Goal: Task Accomplishment & Management: Use online tool/utility

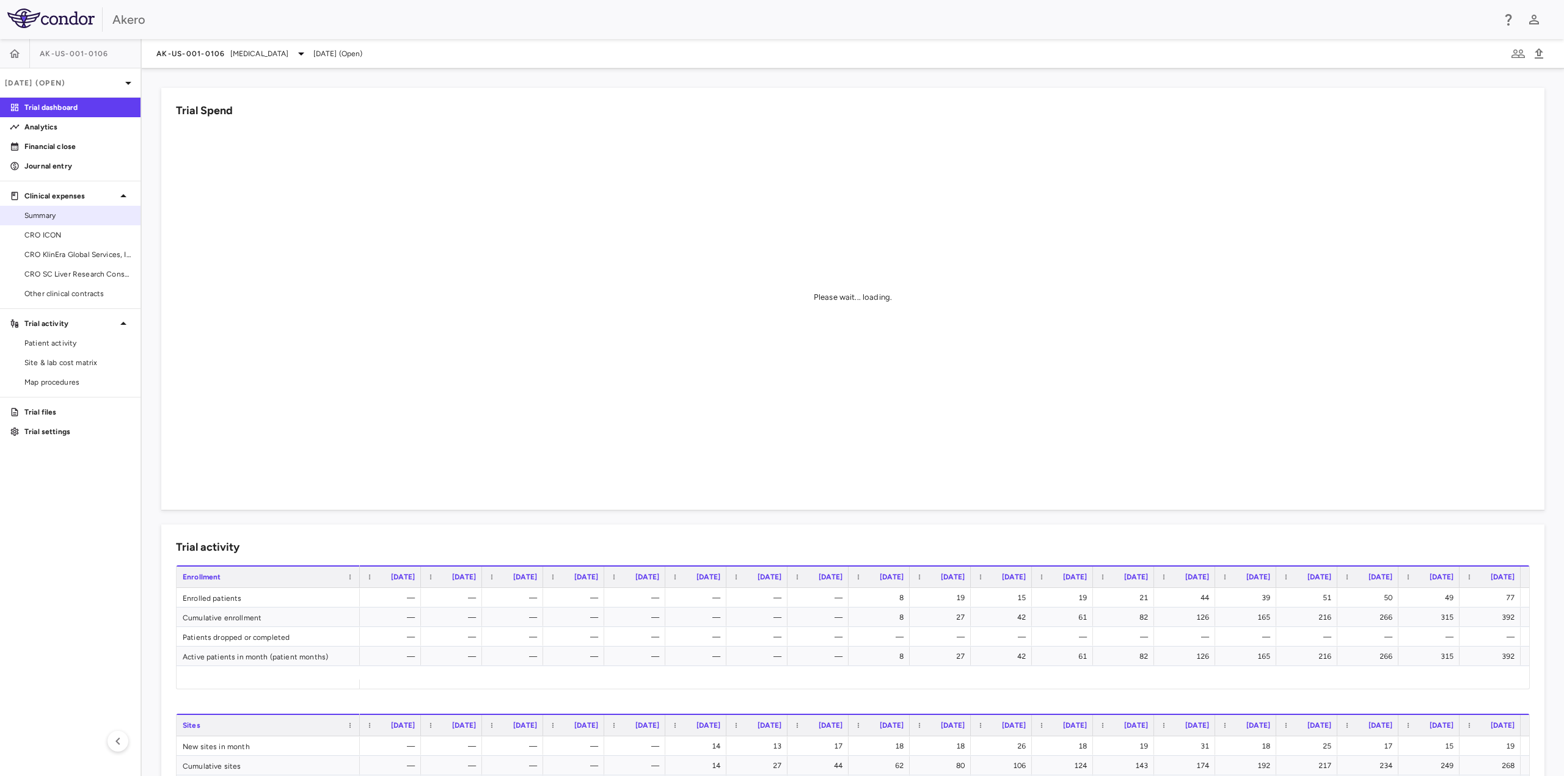
click at [56, 217] on span "Summary" at bounding box center [77, 215] width 106 height 11
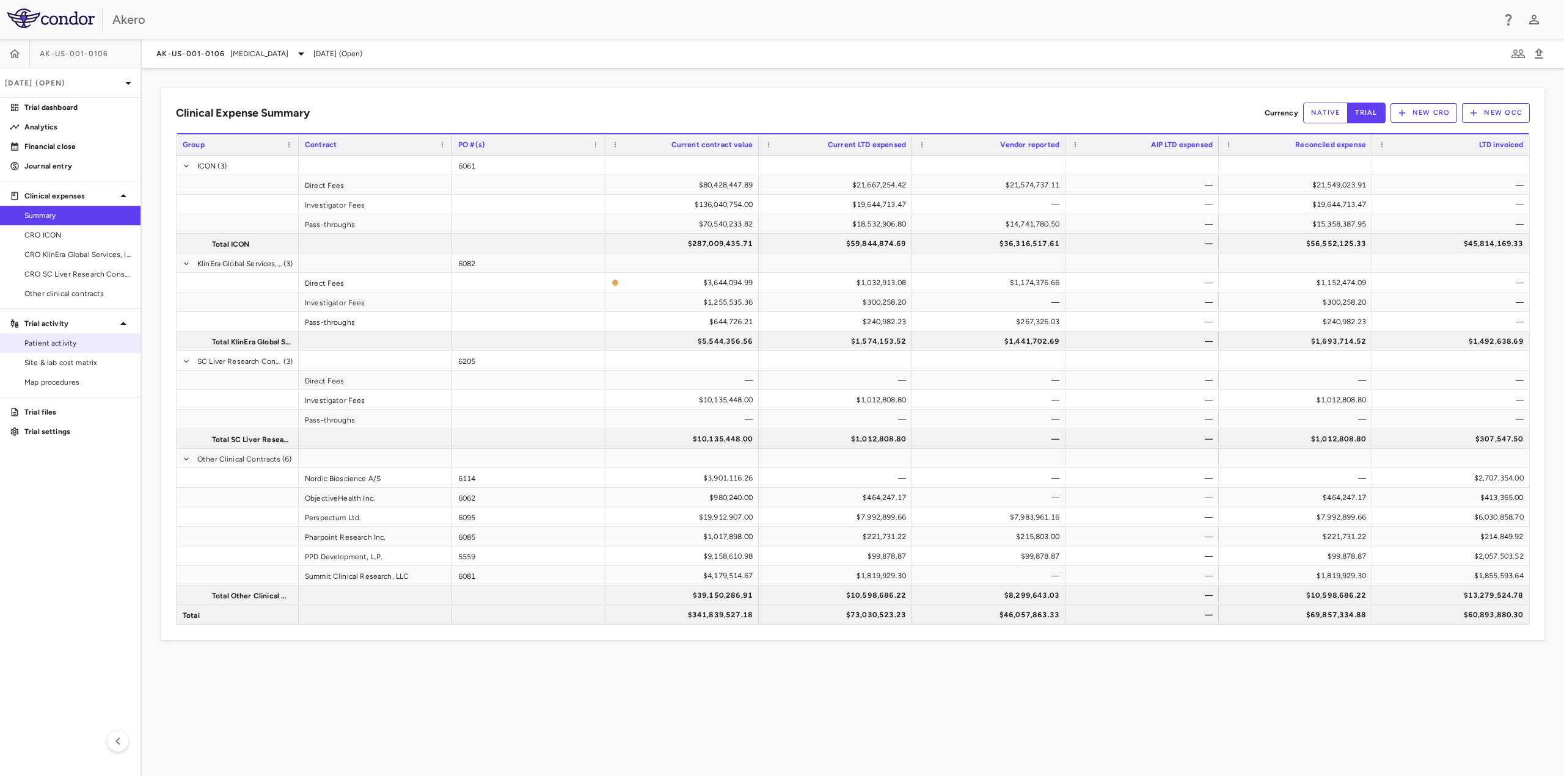
click at [73, 341] on span "Patient activity" at bounding box center [77, 343] width 106 height 11
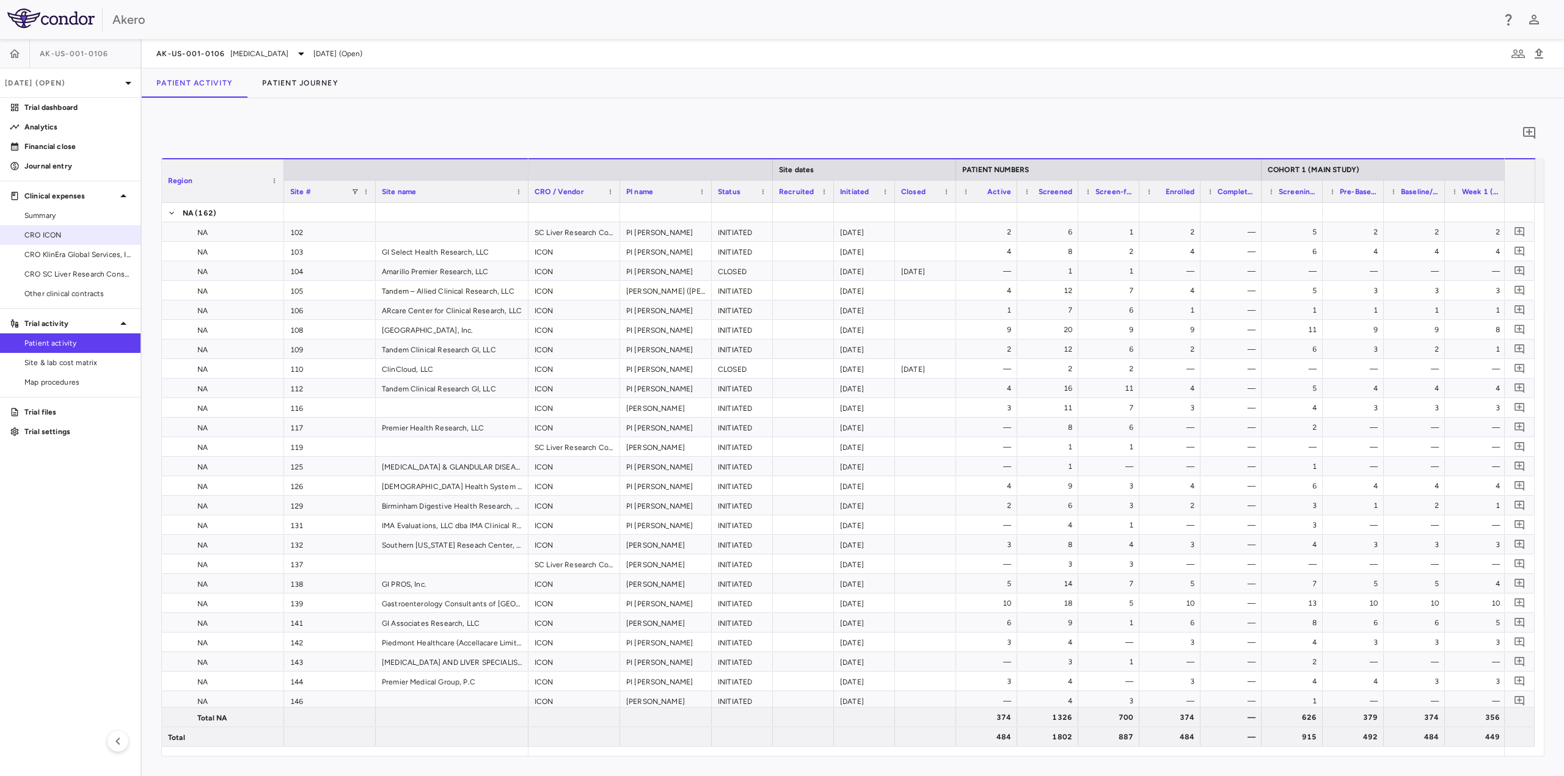
click at [54, 229] on link "CRO ICON" at bounding box center [70, 235] width 140 height 18
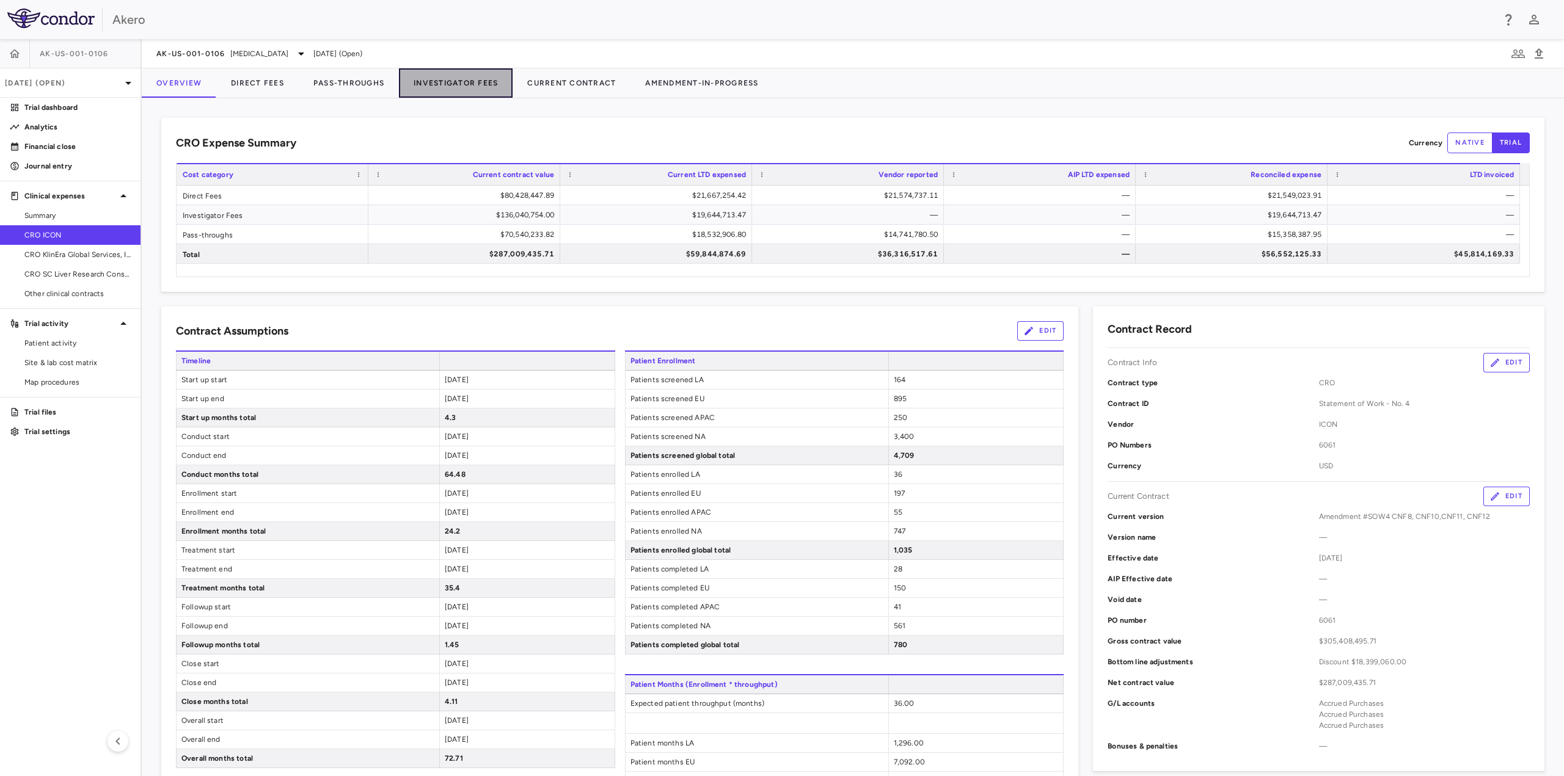
click at [466, 84] on button "Investigator Fees" at bounding box center [456, 82] width 114 height 29
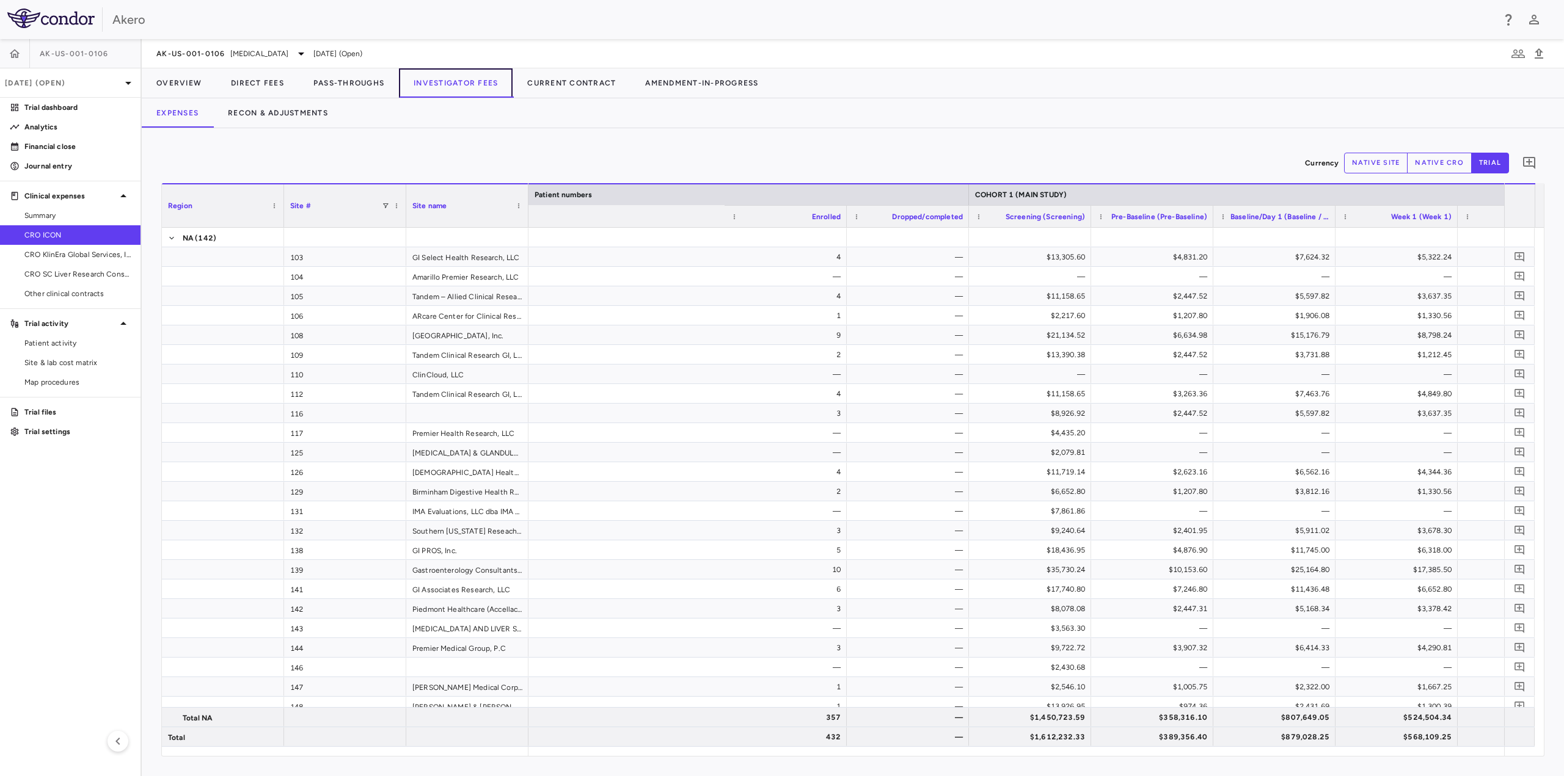
scroll to position [0, 1865]
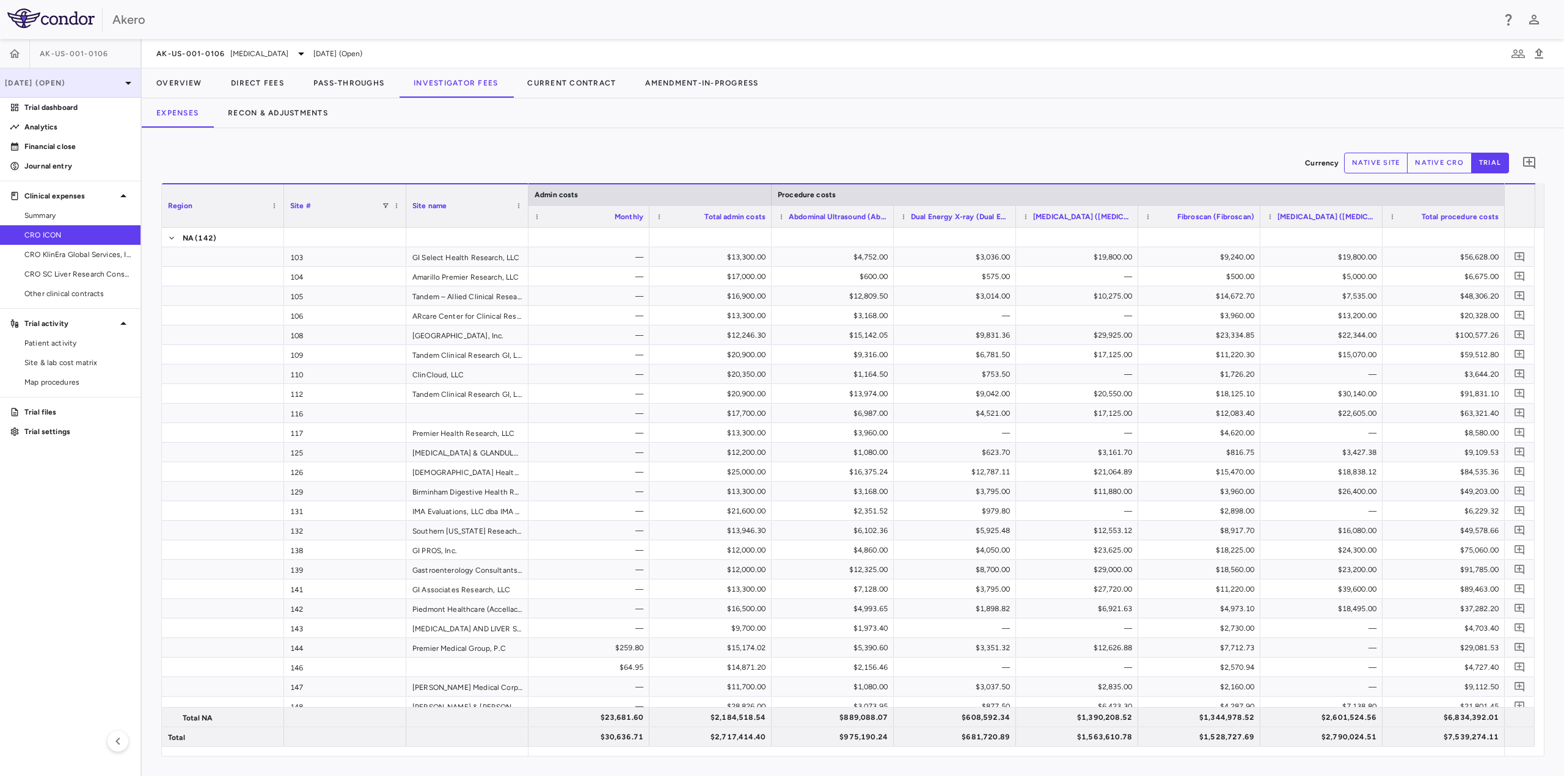
click at [100, 81] on p "[DATE] (Open)" at bounding box center [63, 83] width 116 height 11
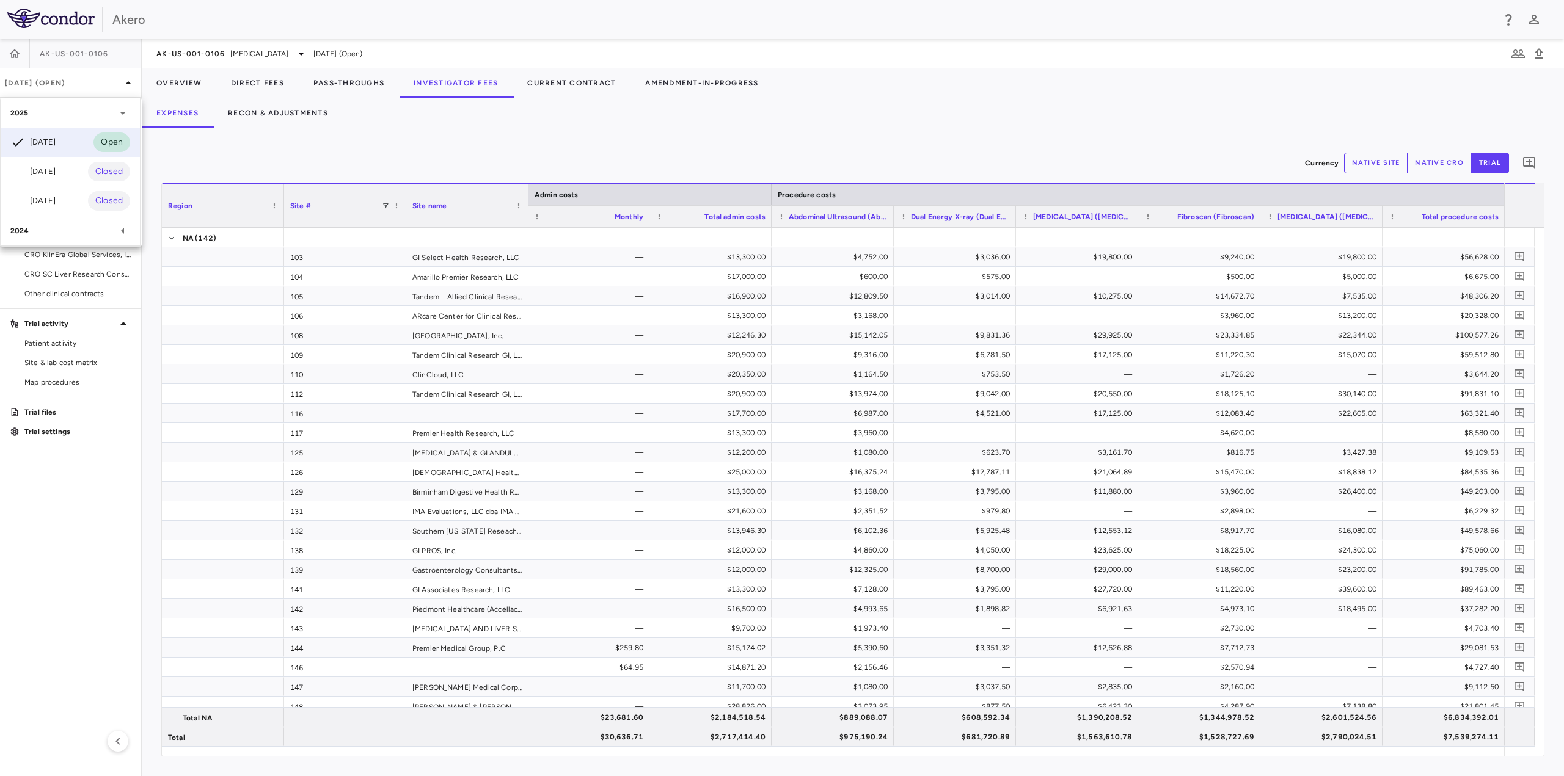
drag, startPoint x: 86, startPoint y: 172, endPoint x: 156, endPoint y: 183, distance: 71.6
click at [86, 172] on div "Jun 2025 Closed" at bounding box center [70, 171] width 139 height 29
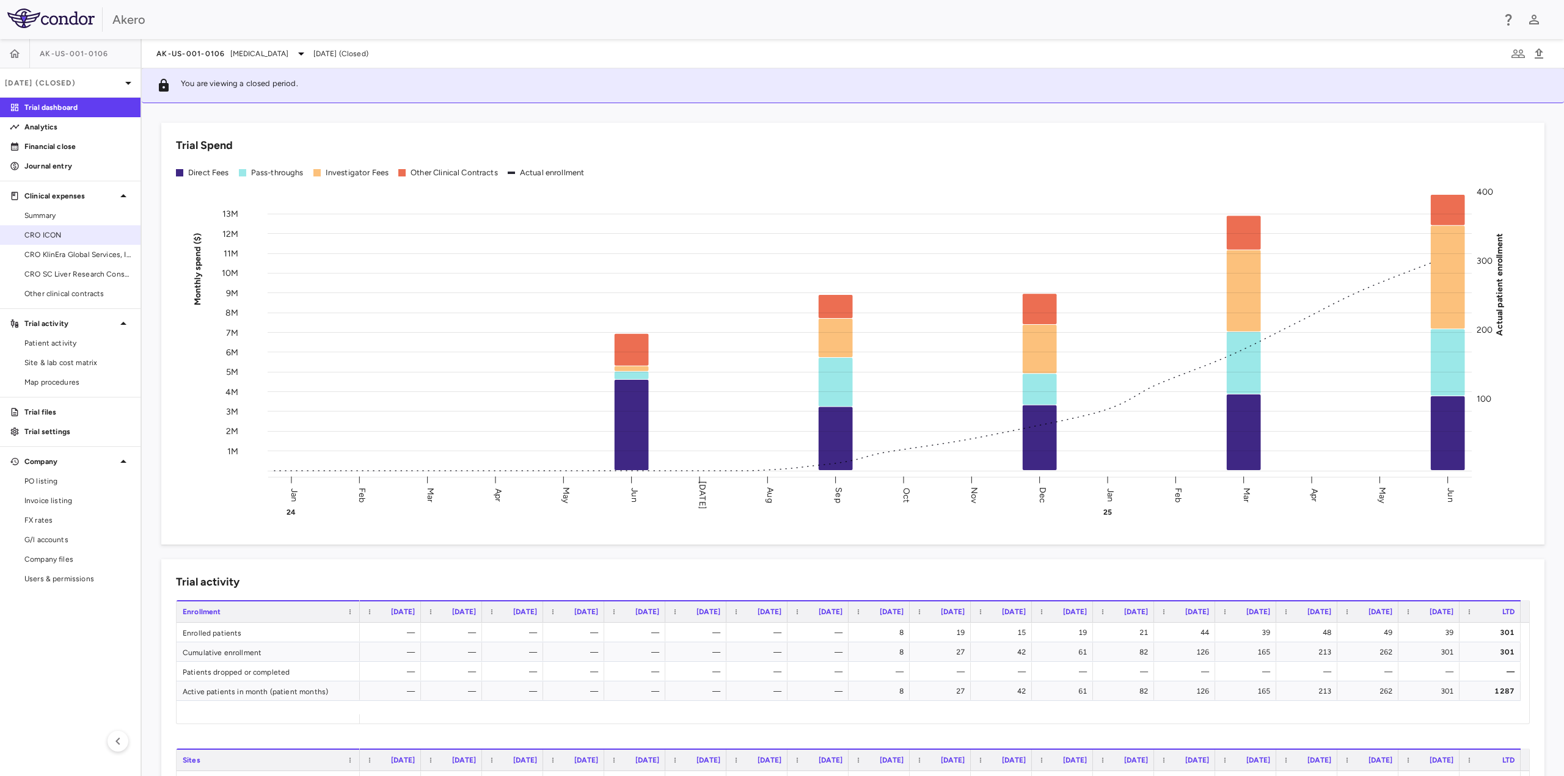
click at [59, 233] on span "CRO ICON" at bounding box center [77, 235] width 106 height 11
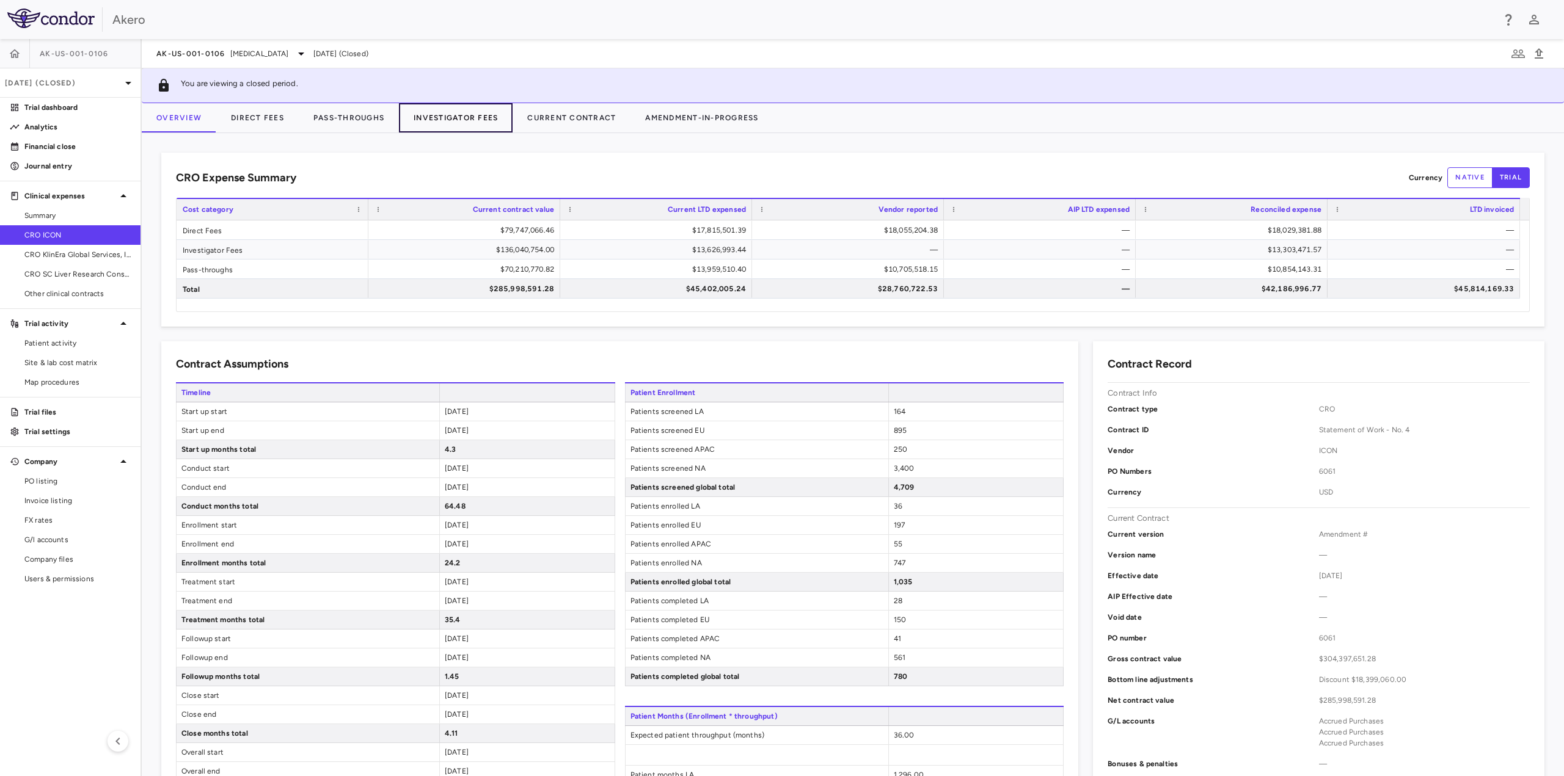
click at [485, 115] on button "Investigator Fees" at bounding box center [456, 117] width 114 height 29
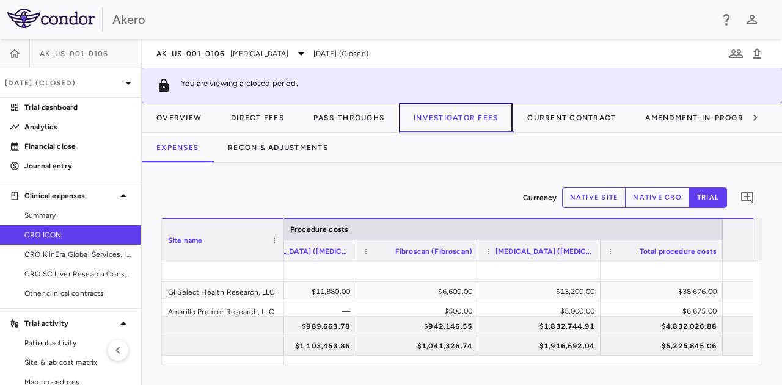
scroll to position [0, 4902]
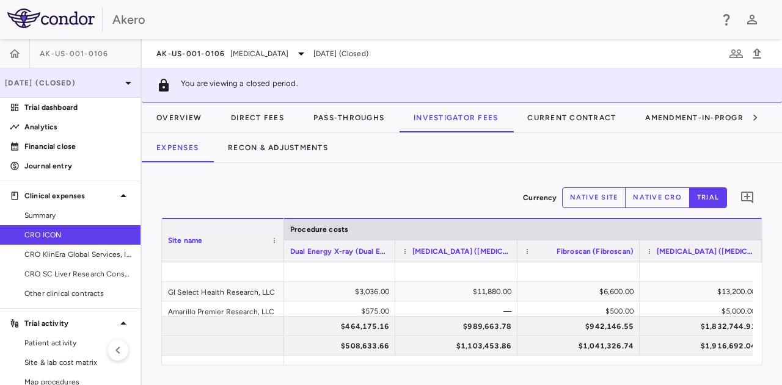
click at [84, 90] on div "Jun 2025 (Closed)" at bounding box center [70, 82] width 140 height 29
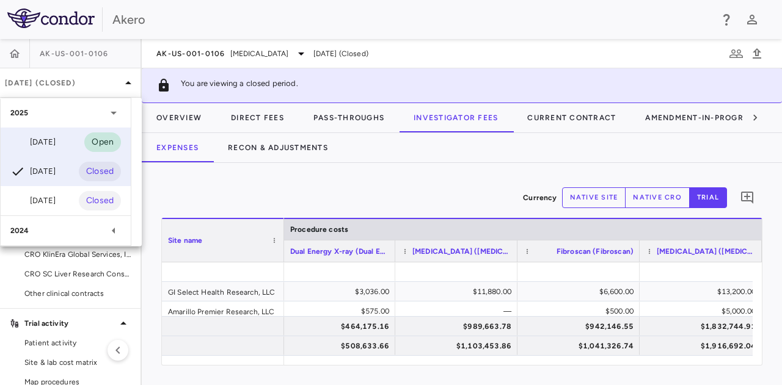
click at [77, 135] on div "Sep 2025 Open" at bounding box center [66, 142] width 130 height 29
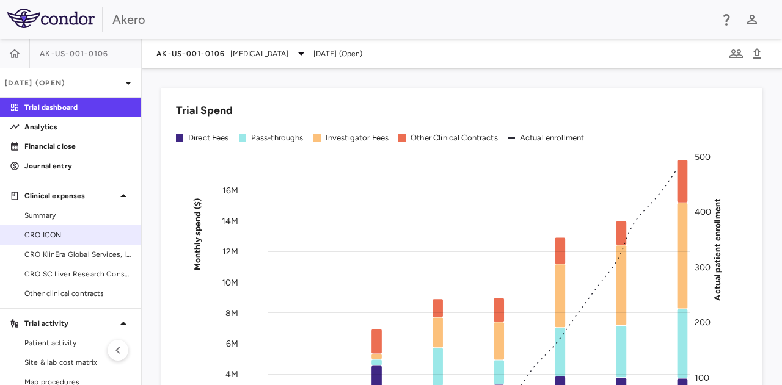
drag, startPoint x: 90, startPoint y: 233, endPoint x: 101, endPoint y: 225, distance: 13.6
click at [90, 233] on span "CRO ICON" at bounding box center [77, 235] width 106 height 11
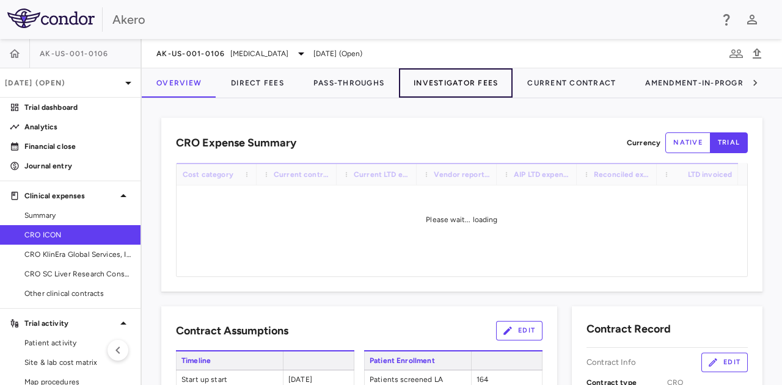
click at [464, 84] on button "Investigator Fees" at bounding box center [456, 82] width 114 height 29
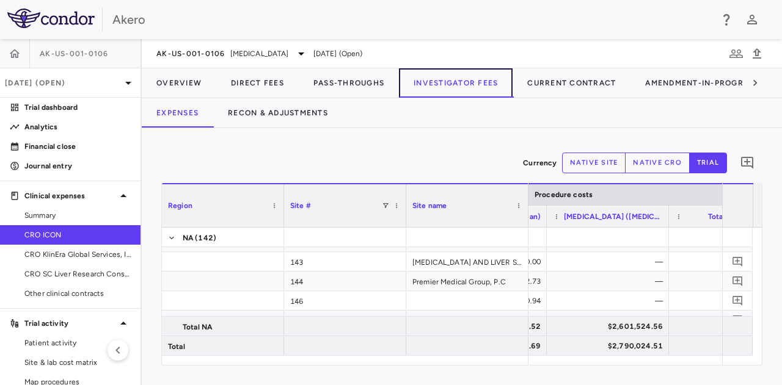
scroll to position [0, 5370]
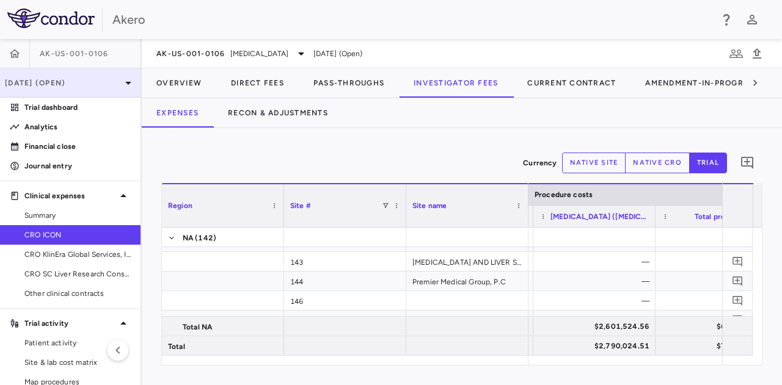
click at [76, 81] on p "[DATE] (Open)" at bounding box center [63, 83] width 116 height 11
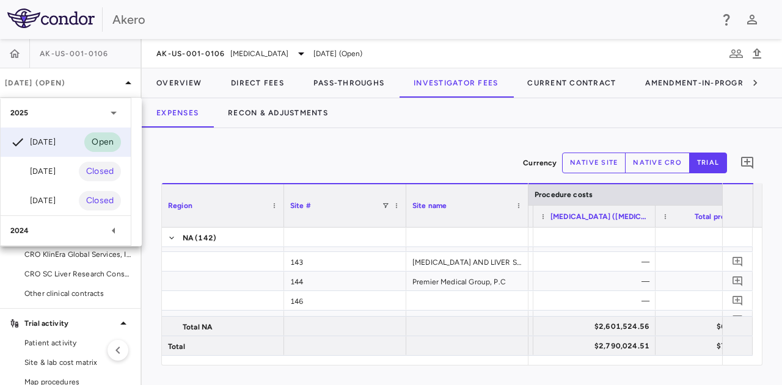
drag, startPoint x: 69, startPoint y: 169, endPoint x: 75, endPoint y: 159, distance: 11.0
click at [68, 168] on div "Jun 2025 Closed" at bounding box center [66, 171] width 130 height 29
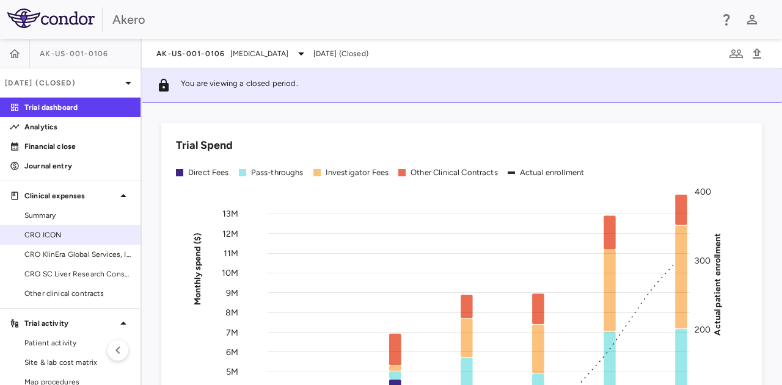
click at [90, 238] on span "CRO ICON" at bounding box center [77, 235] width 106 height 11
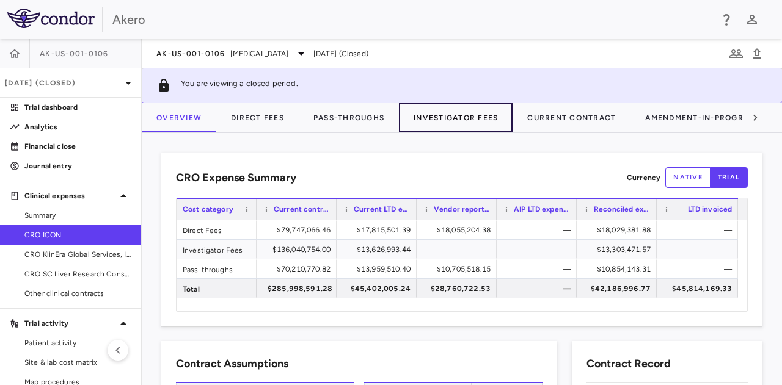
click at [454, 126] on button "Investigator Fees" at bounding box center [456, 117] width 114 height 29
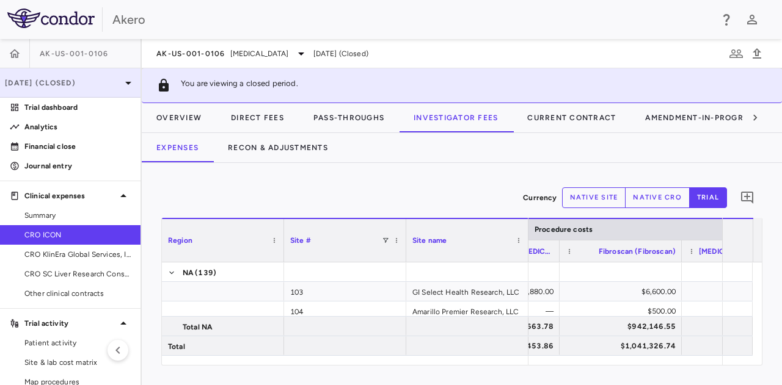
click at [62, 84] on p "Jun 2025 (Closed)" at bounding box center [63, 83] width 116 height 11
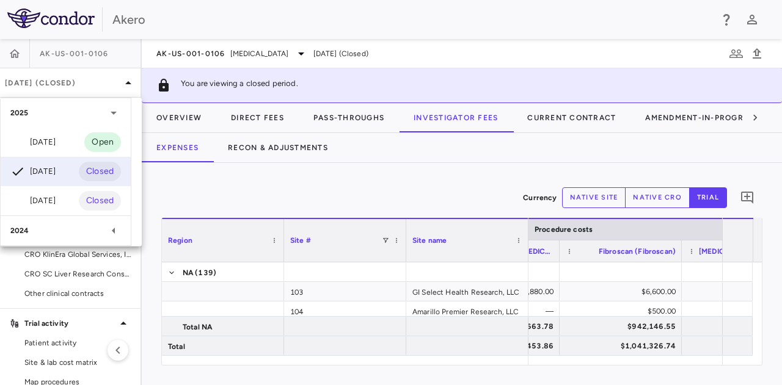
click at [83, 137] on div "Sep 2025 Open" at bounding box center [66, 142] width 130 height 29
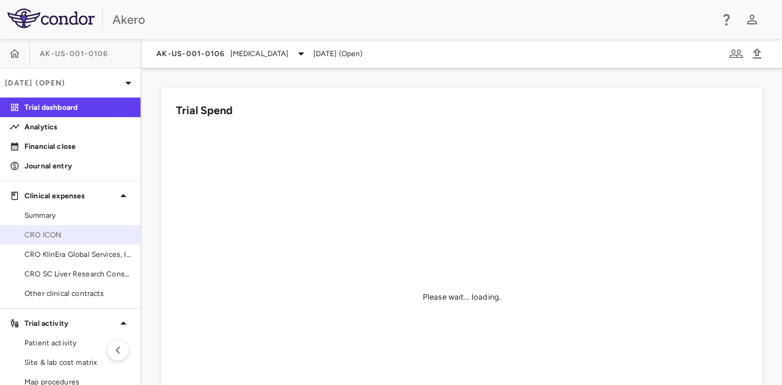
click at [72, 231] on span "CRO ICON" at bounding box center [77, 235] width 106 height 11
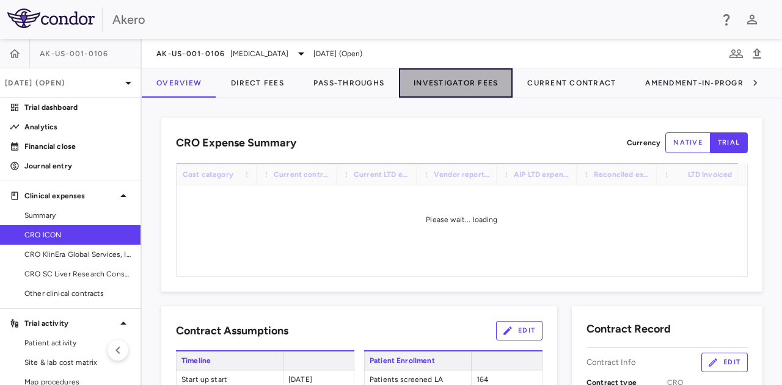
click at [451, 82] on button "Investigator Fees" at bounding box center [456, 82] width 114 height 29
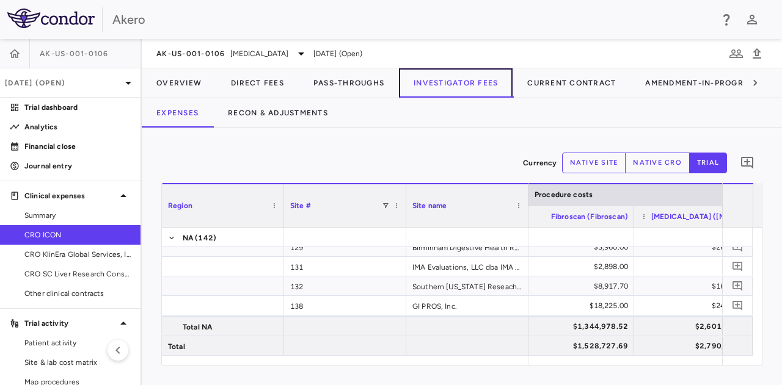
scroll to position [0, 5256]
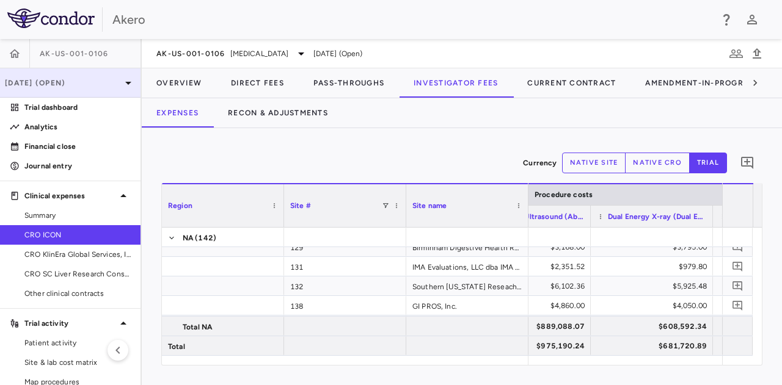
click at [82, 76] on div "[DATE] (Open)" at bounding box center [70, 82] width 140 height 29
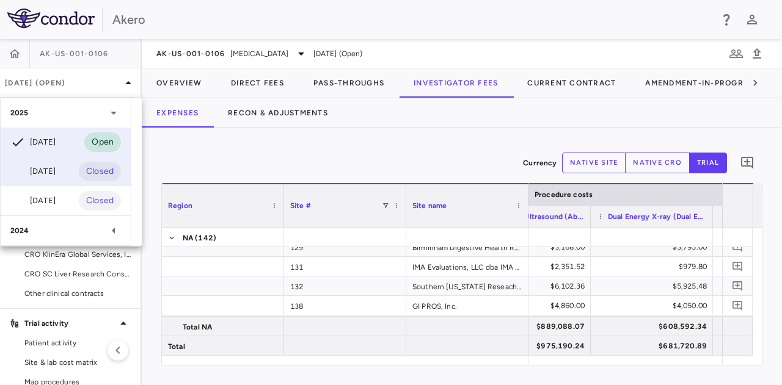
click at [68, 170] on div "Jun 2025 Closed" at bounding box center [66, 171] width 130 height 29
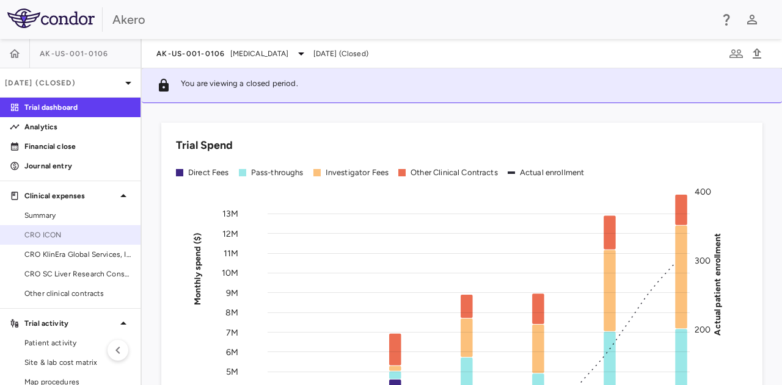
click at [71, 230] on span "CRO ICON" at bounding box center [77, 235] width 106 height 11
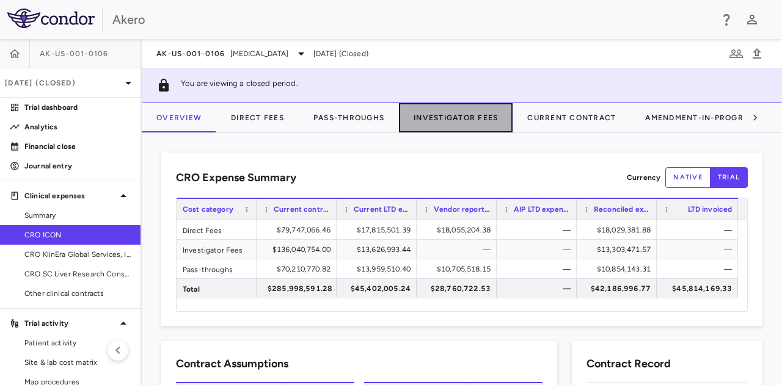
click at [442, 119] on button "Investigator Fees" at bounding box center [456, 117] width 114 height 29
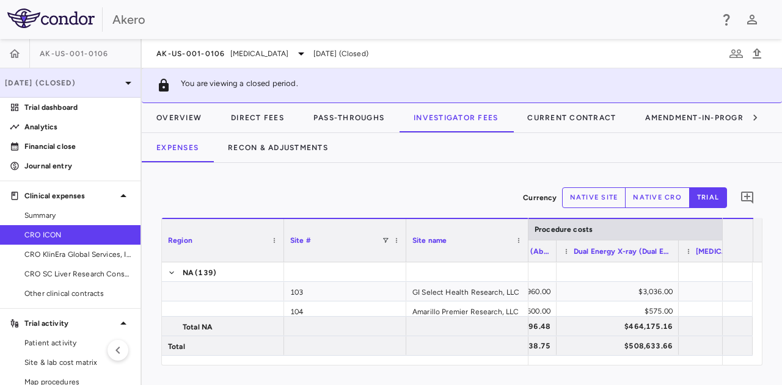
click at [85, 86] on p "Jun 2025 (Closed)" at bounding box center [63, 83] width 116 height 11
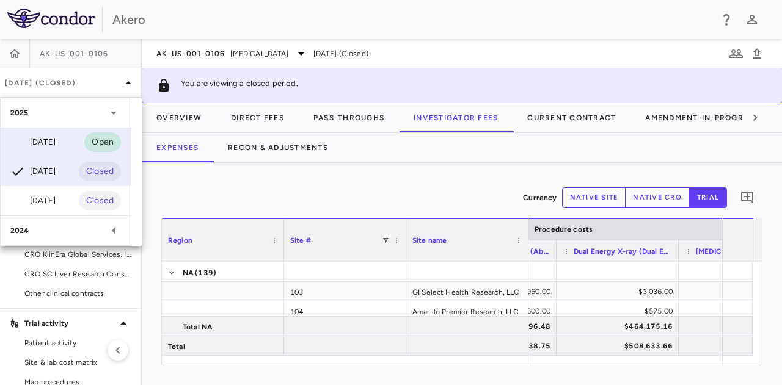
click at [75, 137] on div "Sep 2025 Open" at bounding box center [66, 142] width 130 height 29
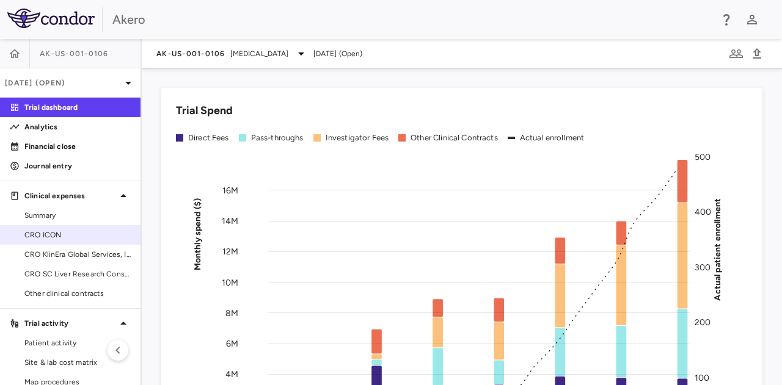
click at [76, 238] on span "CRO ICON" at bounding box center [77, 235] width 106 height 11
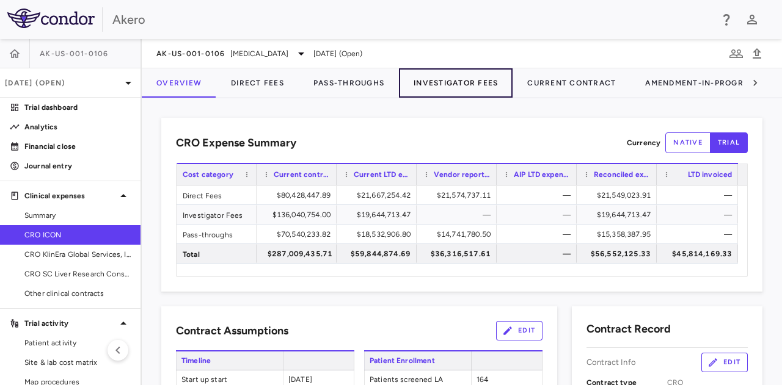
click at [461, 86] on button "Investigator Fees" at bounding box center [456, 82] width 114 height 29
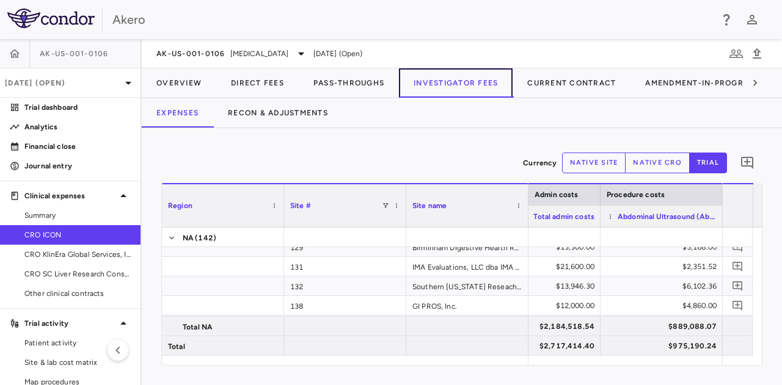
scroll to position [0, 4839]
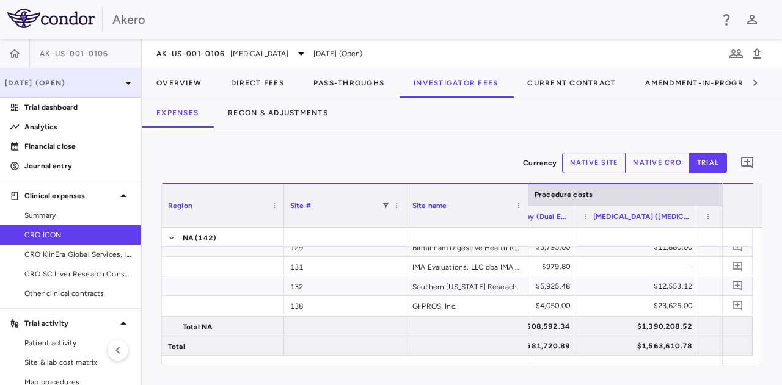
click at [76, 75] on div "[DATE] (Open)" at bounding box center [70, 82] width 140 height 29
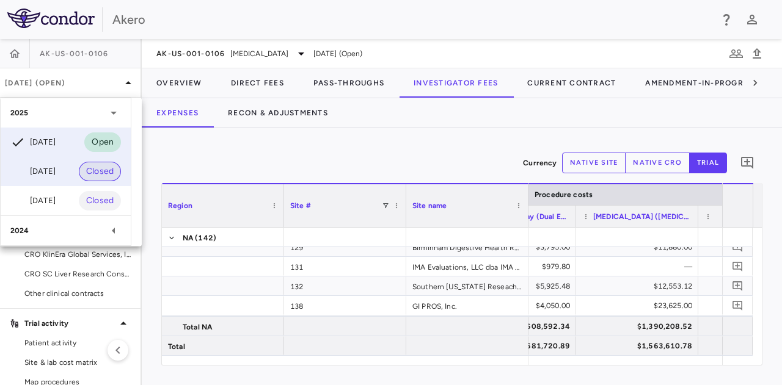
click at [88, 172] on span "Closed" at bounding box center [100, 171] width 42 height 13
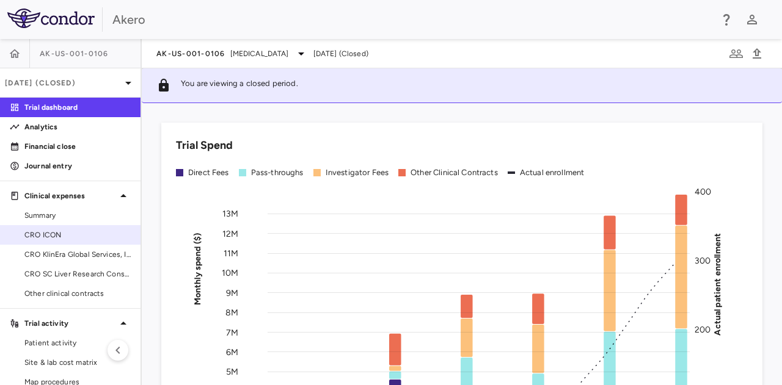
click at [65, 233] on span "CRO ICON" at bounding box center [77, 235] width 106 height 11
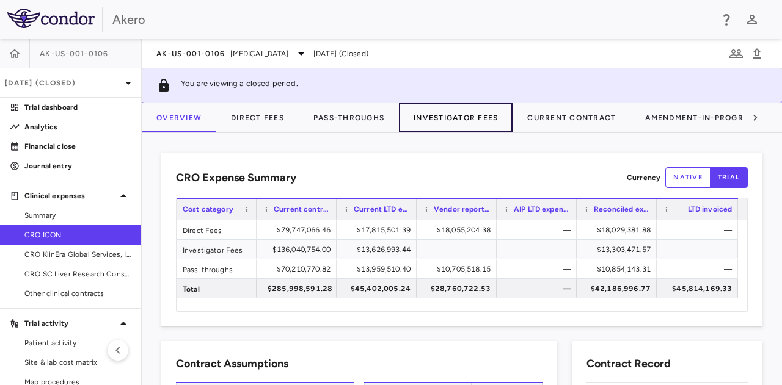
click at [452, 121] on button "Investigator Fees" at bounding box center [456, 117] width 114 height 29
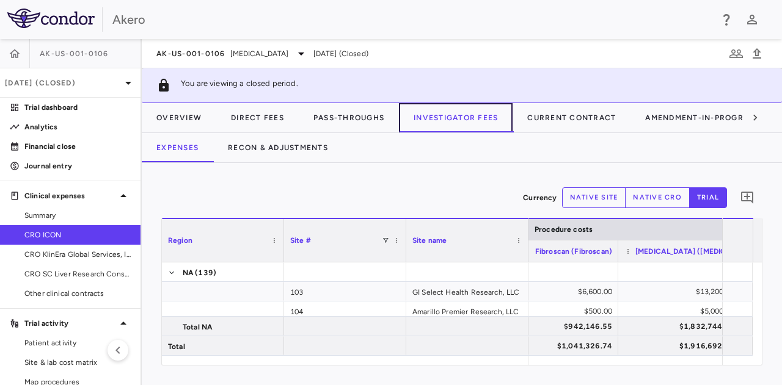
scroll to position [0, 4779]
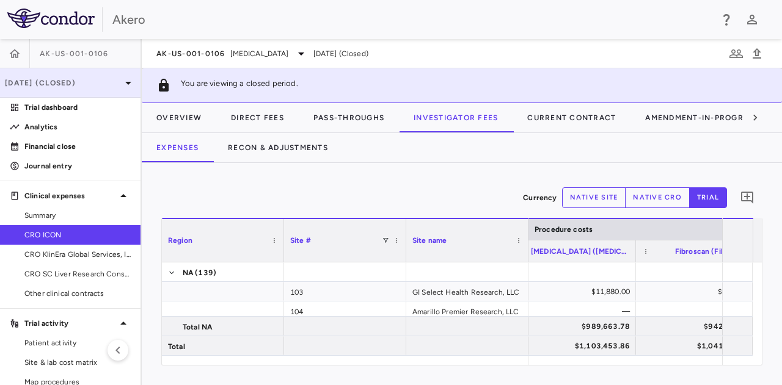
click at [68, 84] on p "Jun 2025 (Closed)" at bounding box center [63, 83] width 116 height 11
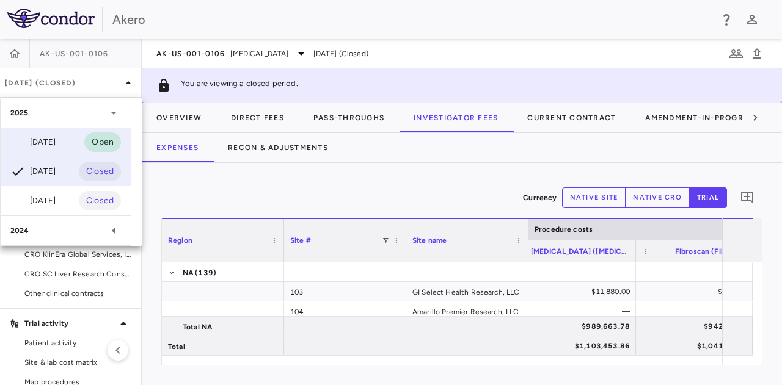
click at [67, 146] on div "Sep 2025 Open" at bounding box center [66, 142] width 130 height 29
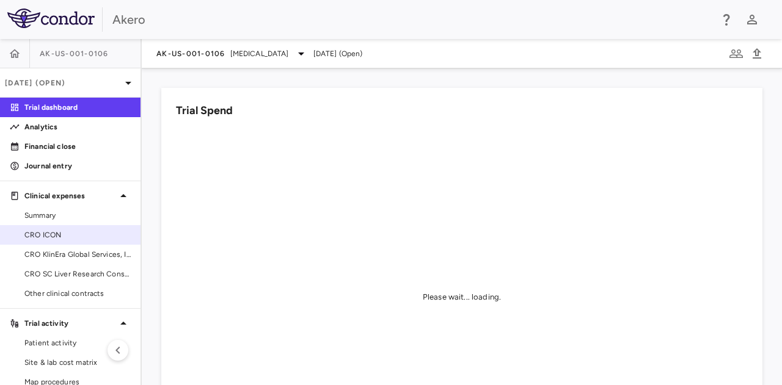
click at [48, 231] on span "CRO ICON" at bounding box center [77, 235] width 106 height 11
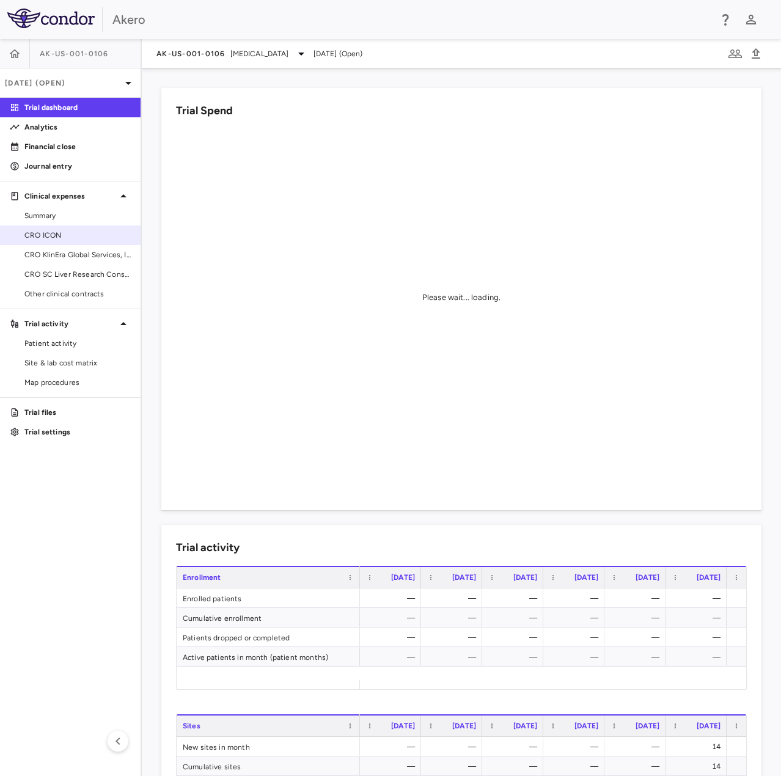
click at [43, 231] on span "CRO ICON" at bounding box center [77, 235] width 106 height 11
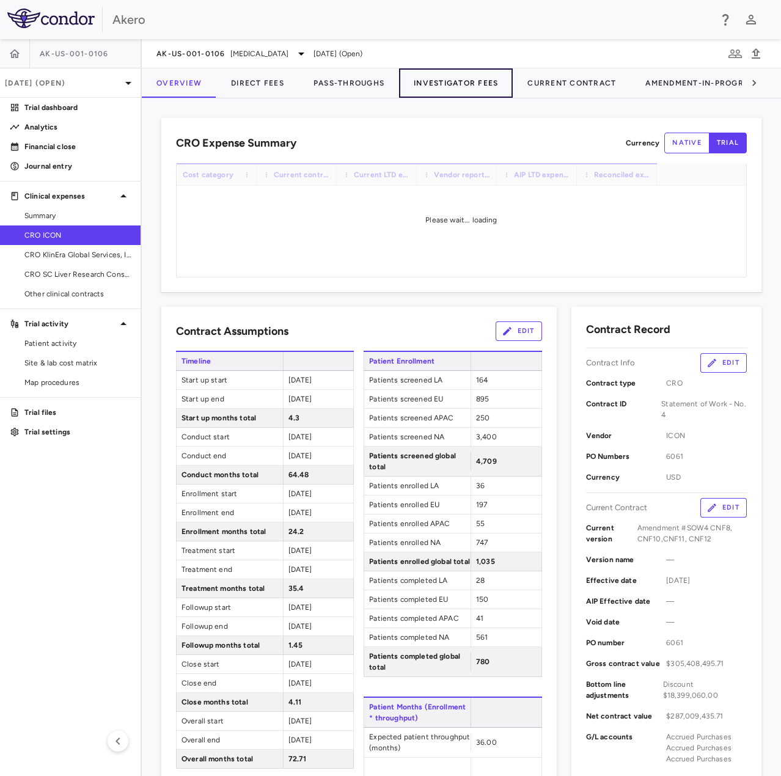
click at [472, 84] on button "Investigator Fees" at bounding box center [456, 82] width 114 height 29
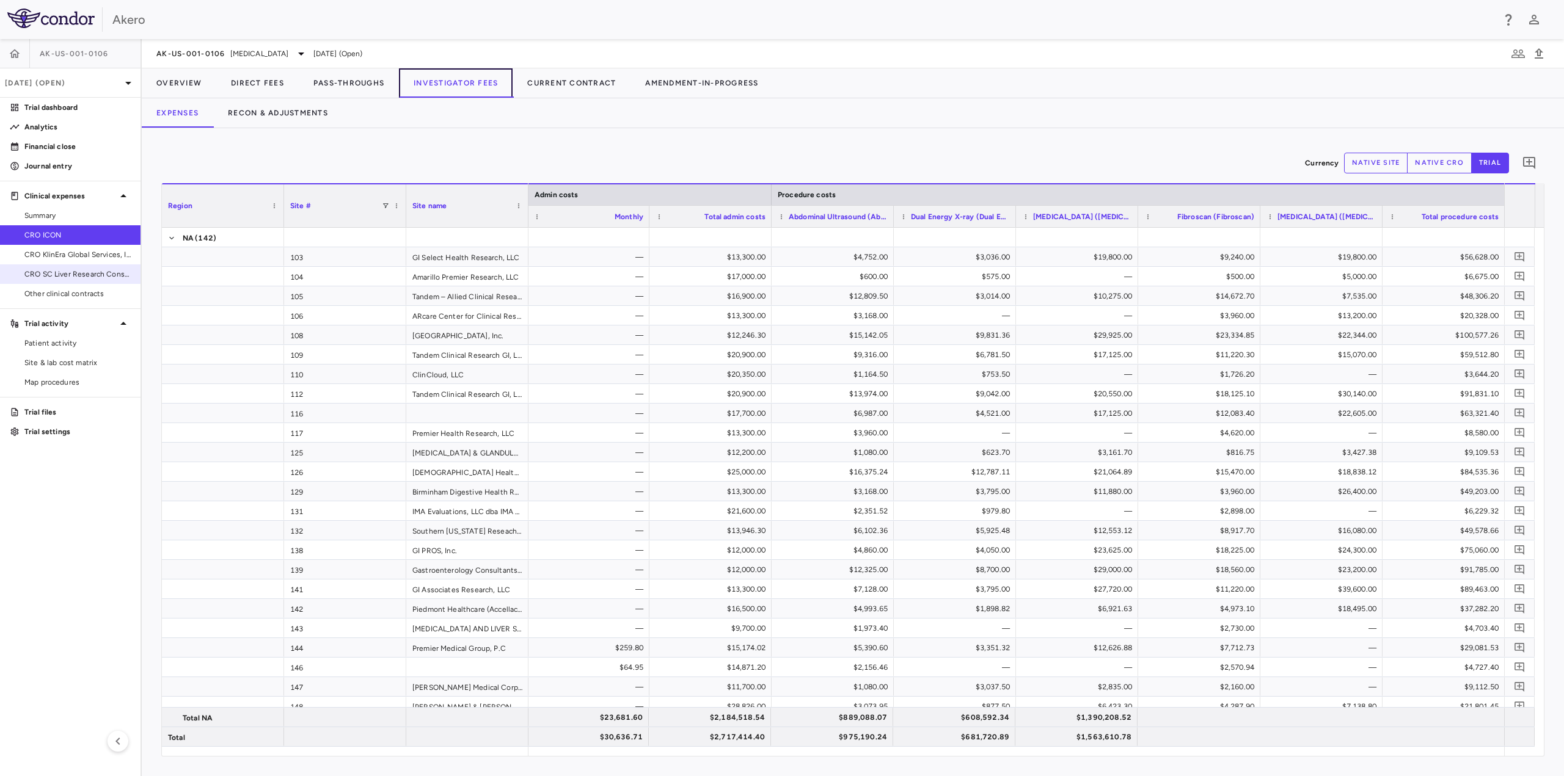
scroll to position [0, 4643]
click at [89, 352] on span "Site & lab cost matrix" at bounding box center [77, 362] width 106 height 11
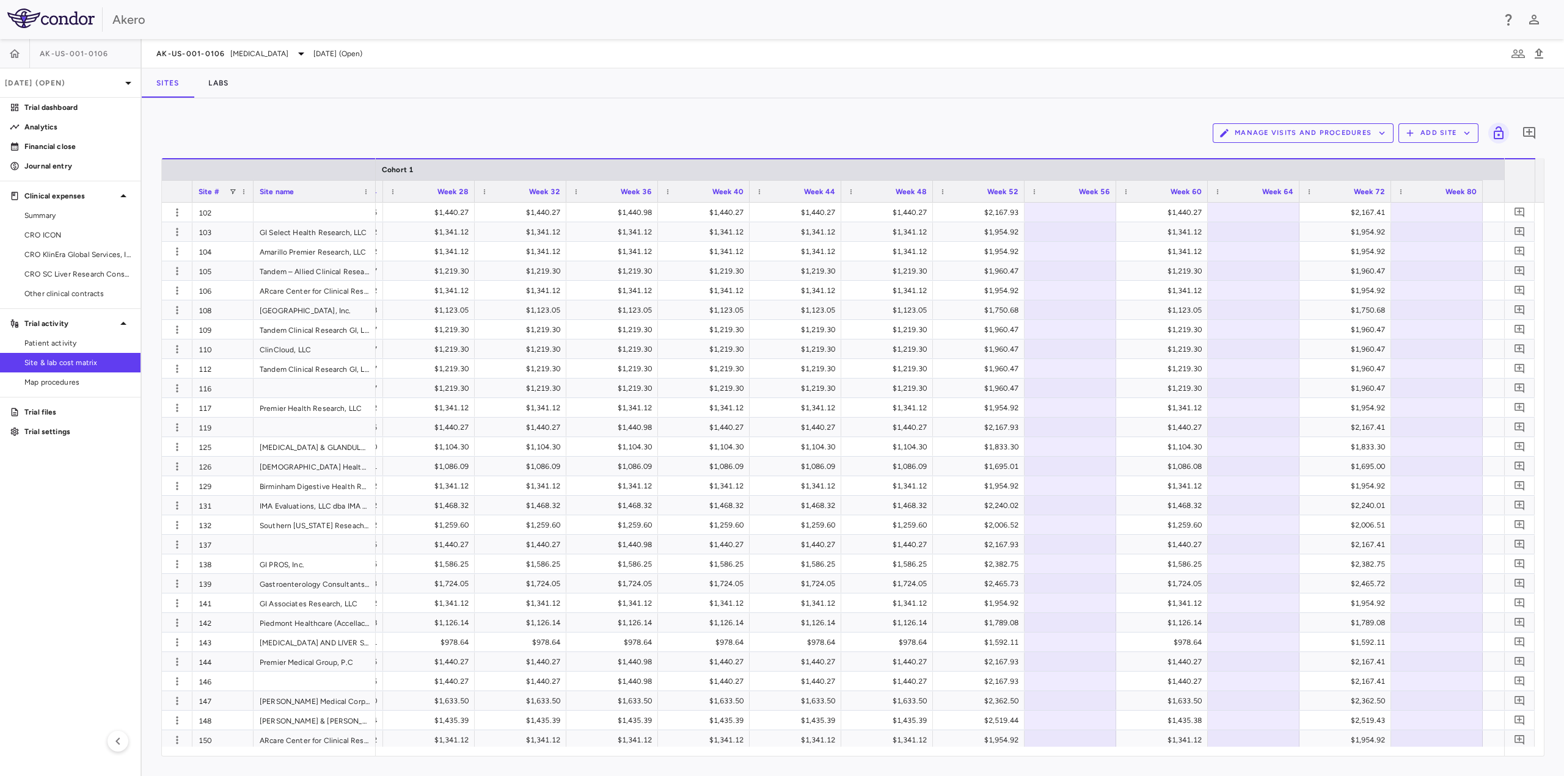
scroll to position [0, 2307]
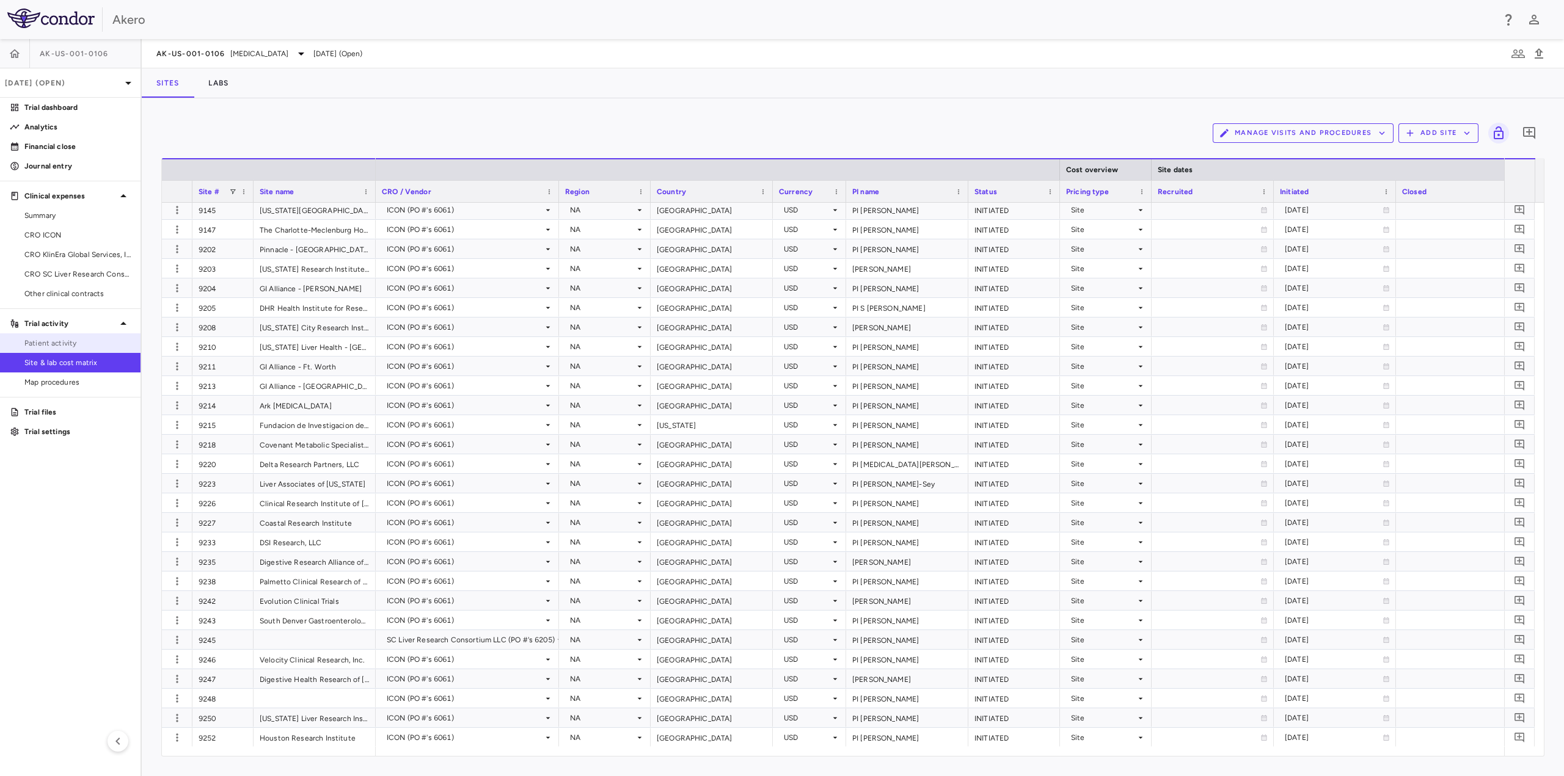
click at [75, 348] on span "Patient activity" at bounding box center [77, 343] width 106 height 11
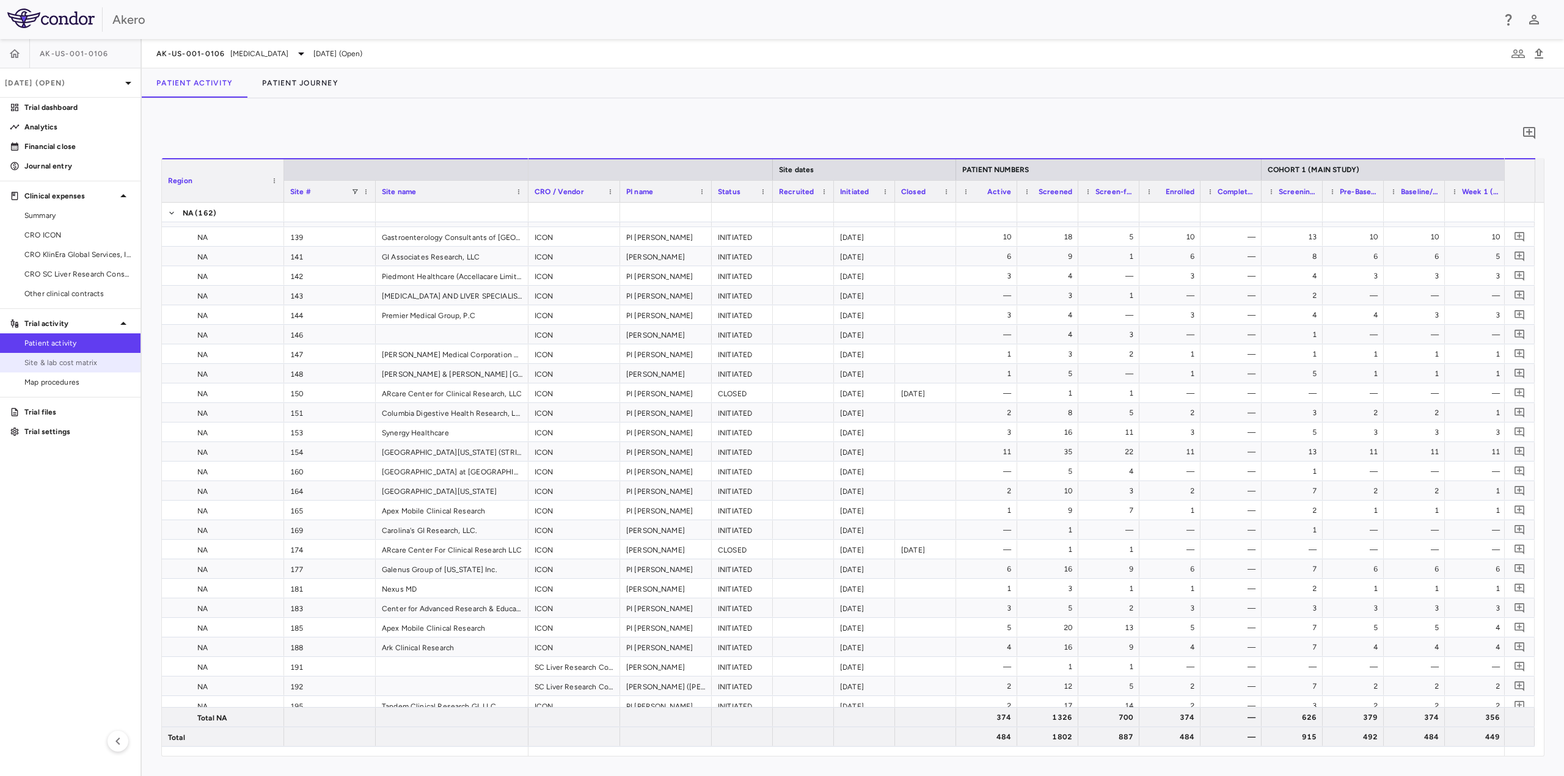
click at [77, 352] on link "Site & lab cost matrix" at bounding box center [70, 363] width 140 height 18
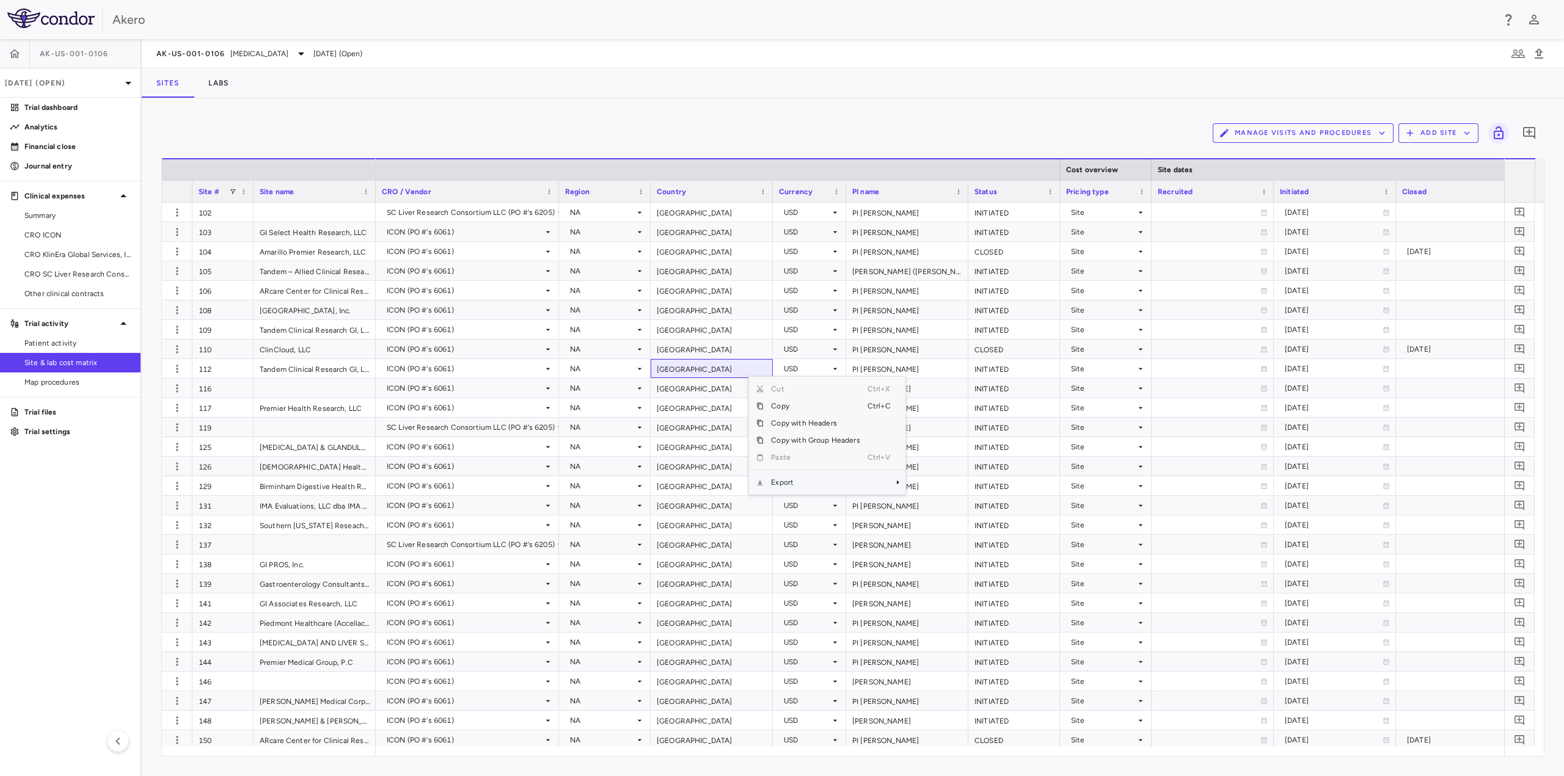
click at [779, 352] on span "Export" at bounding box center [814, 482] width 103 height 17
click at [779, 352] on span "Excel Export" at bounding box center [945, 503] width 57 height 17
click at [68, 113] on link "Trial dashboard" at bounding box center [70, 107] width 140 height 18
